Goal: Check status: Check status

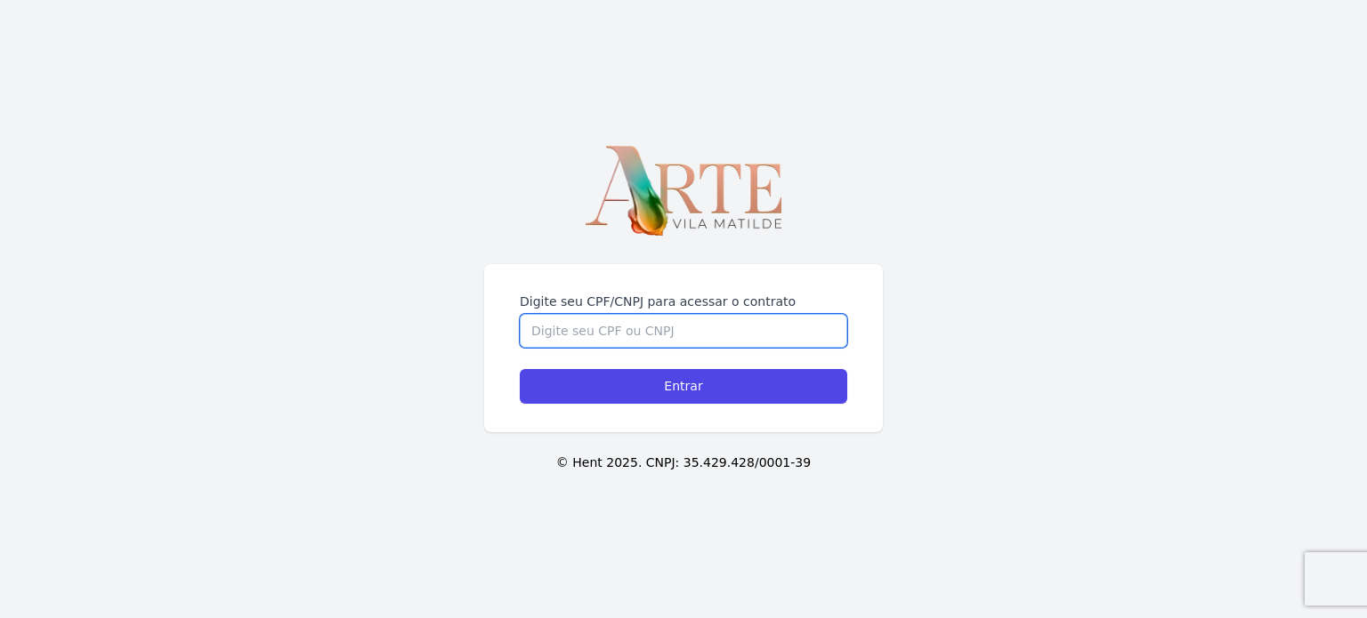
click at [697, 335] on input "Digite seu CPF/CNPJ para acessar o contrato" at bounding box center [683, 331] width 327 height 34
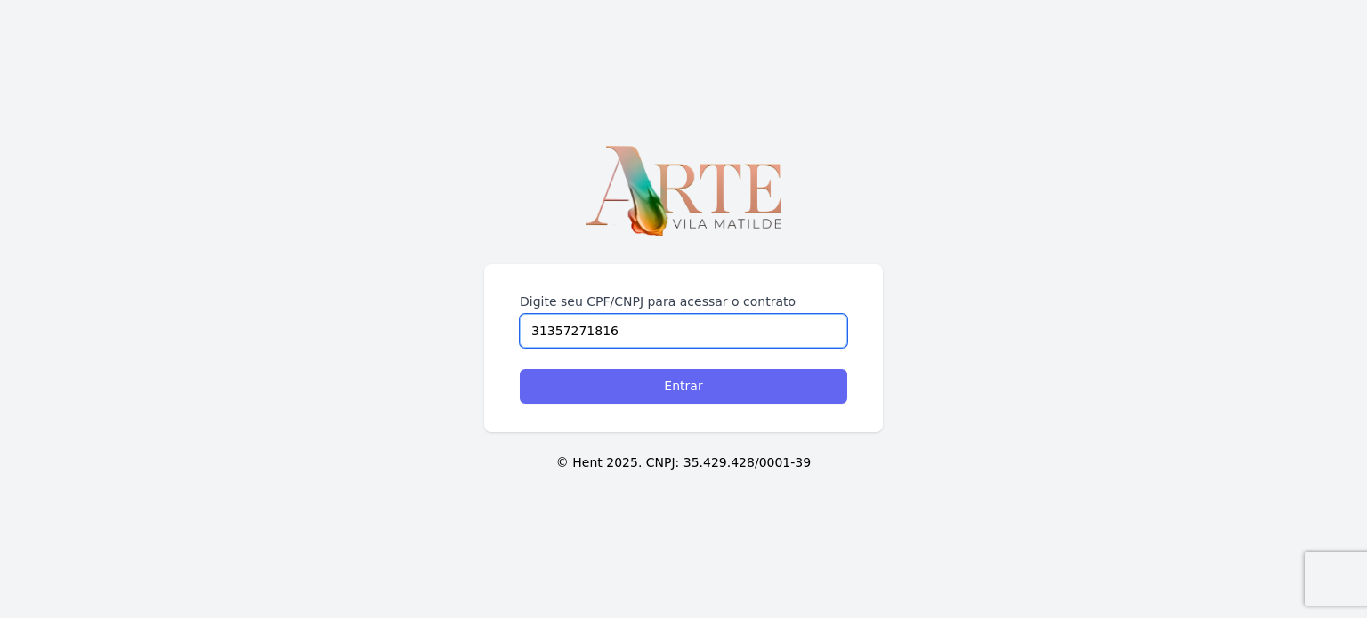
type input "31357271816"
click at [577, 391] on input "Entrar" at bounding box center [683, 386] width 327 height 35
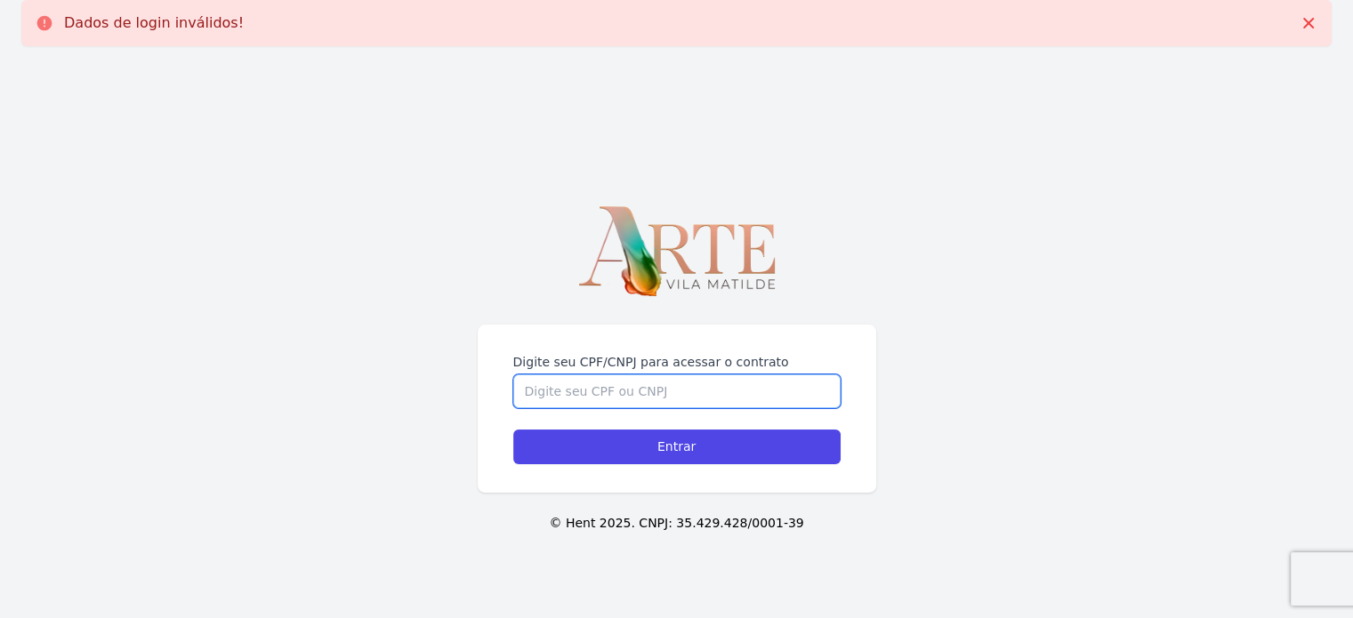
click at [593, 378] on input "Digite seu CPF/CNPJ para acessar o contrato" at bounding box center [676, 392] width 327 height 34
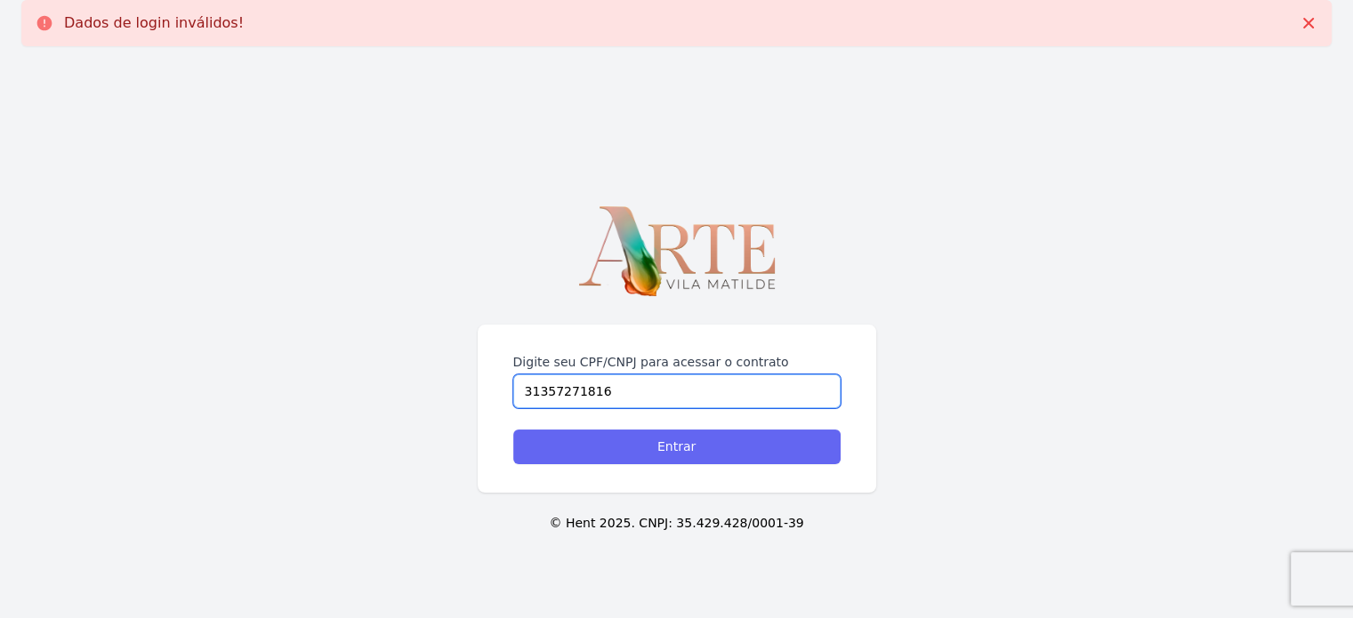
type input "31357271816"
click at [635, 448] on input "Entrar" at bounding box center [676, 447] width 327 height 35
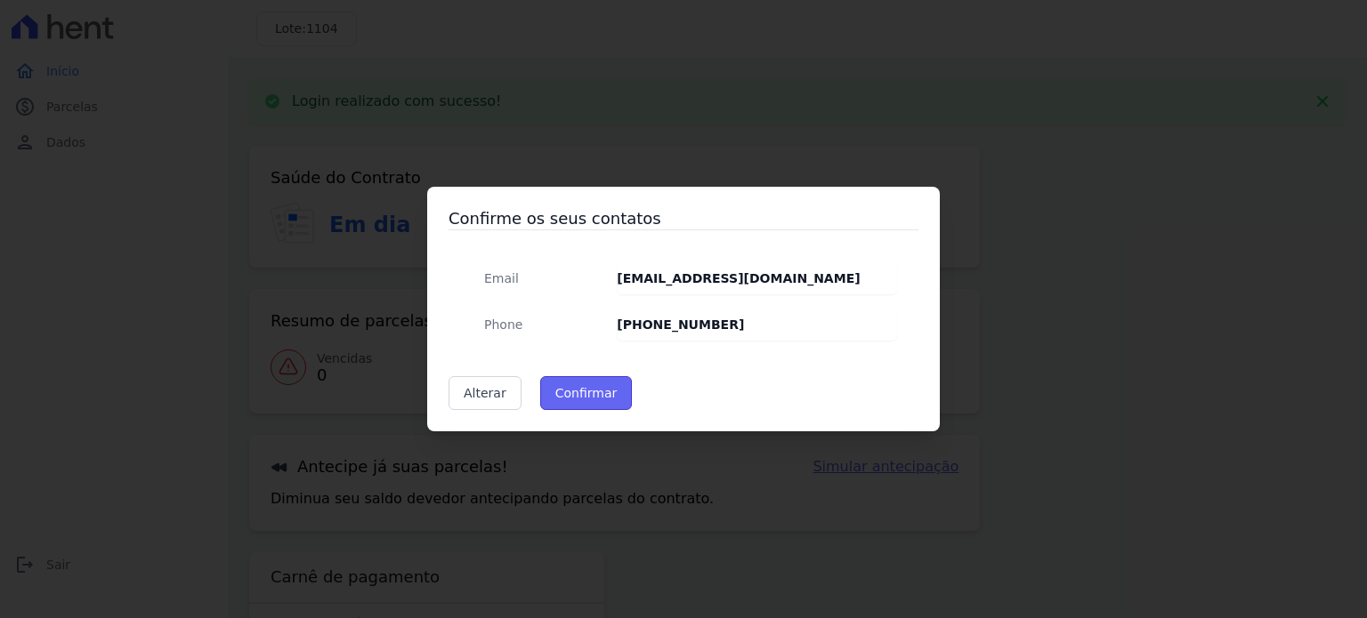
click at [614, 398] on button "Confirmar" at bounding box center [586, 393] width 93 height 34
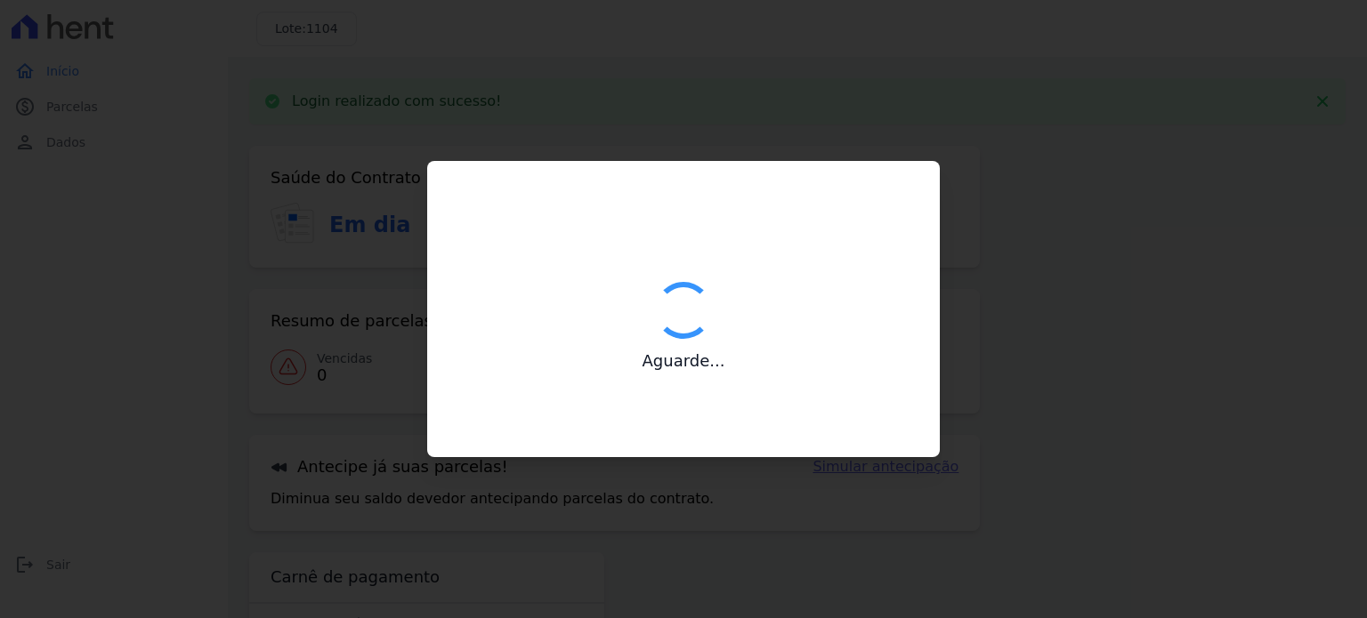
type input "Contatos confirmados com sucesso."
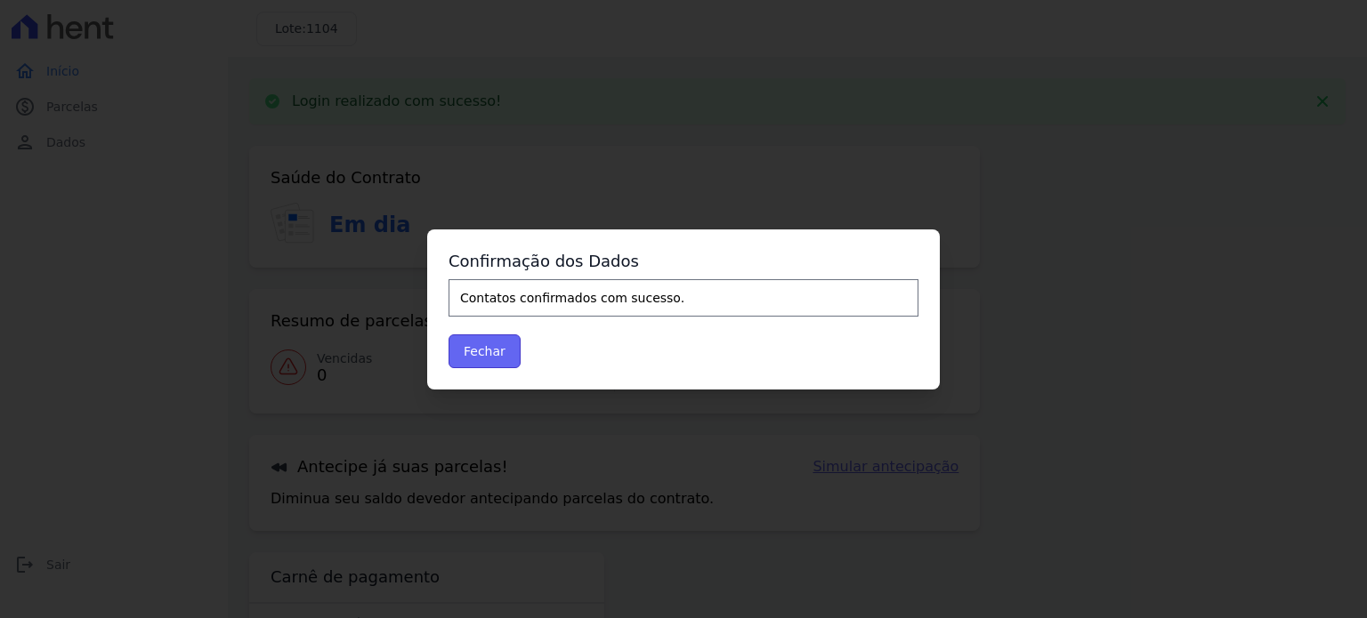
click at [491, 343] on button "Fechar" at bounding box center [484, 352] width 72 height 34
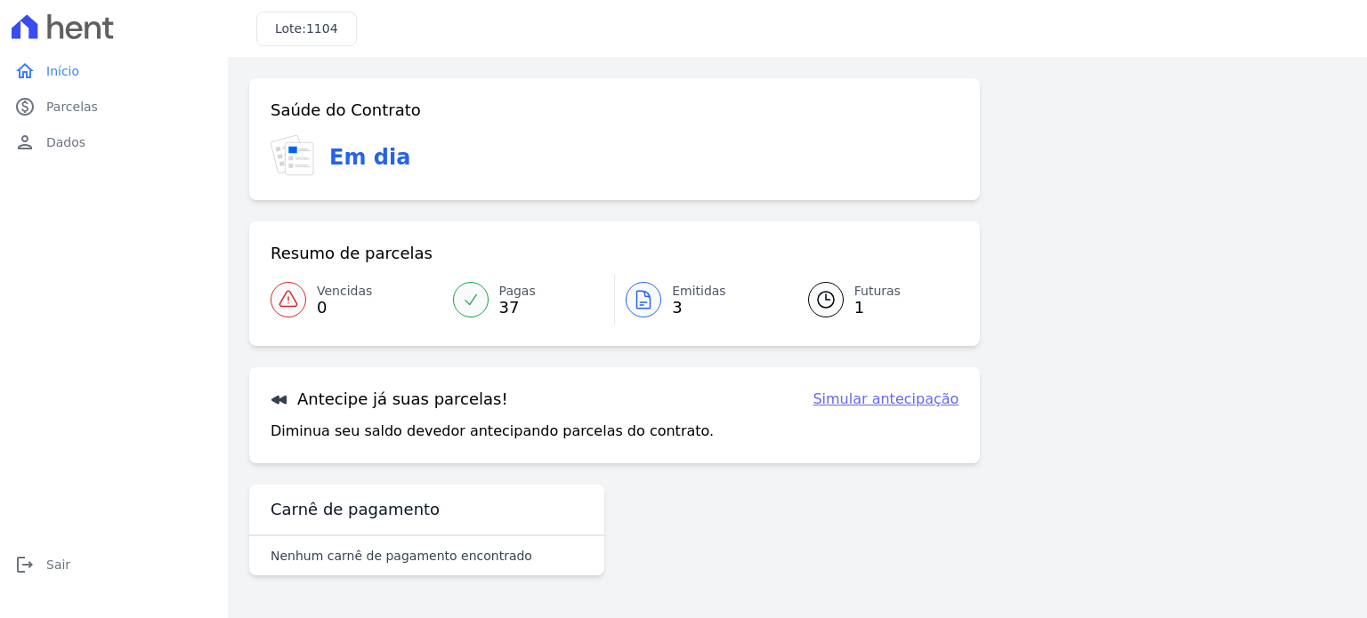
click at [651, 310] on div at bounding box center [643, 300] width 36 height 36
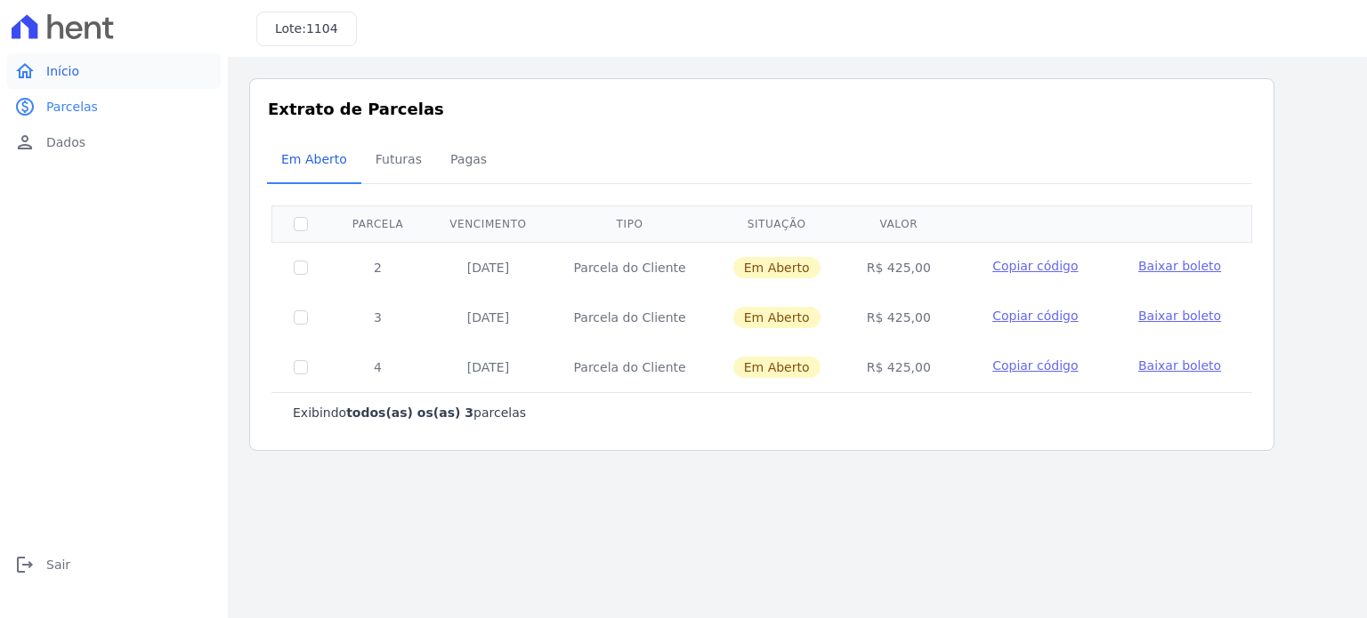
click at [65, 80] on link "home Início" at bounding box center [114, 71] width 214 height 36
